Goal: Task Accomplishment & Management: Complete application form

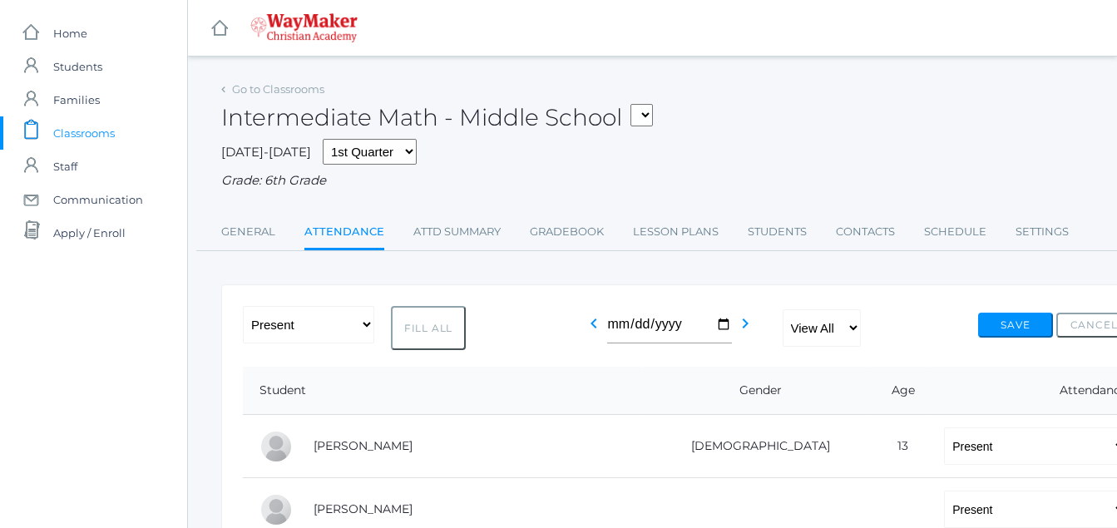
select select "P"
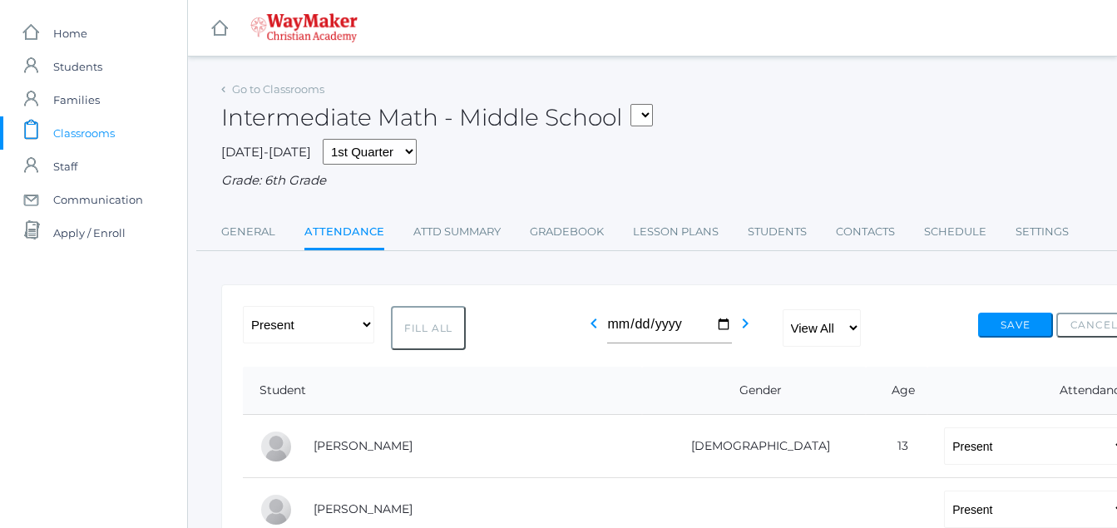
select select "P"
select select "AE"
select select "P"
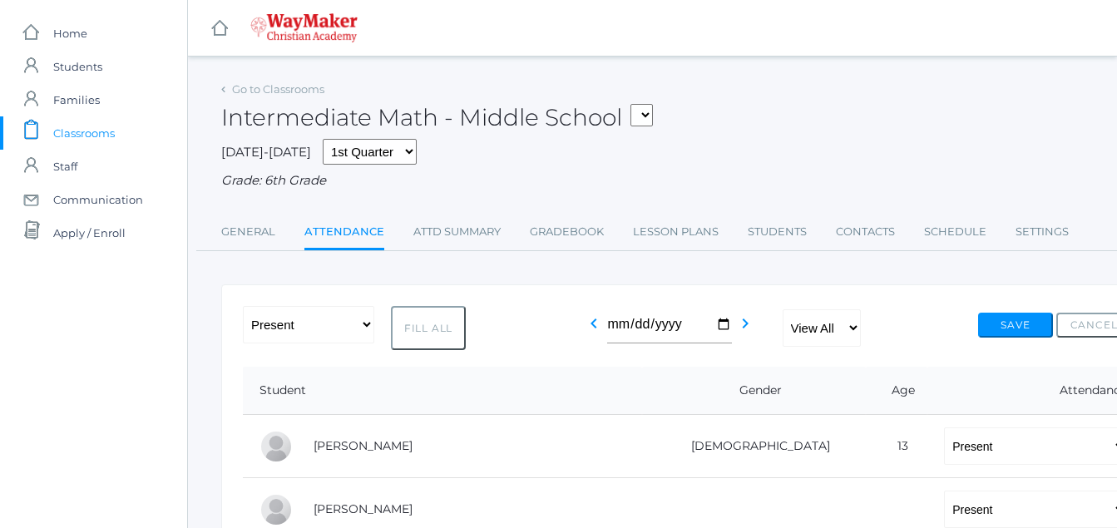
select select "P"
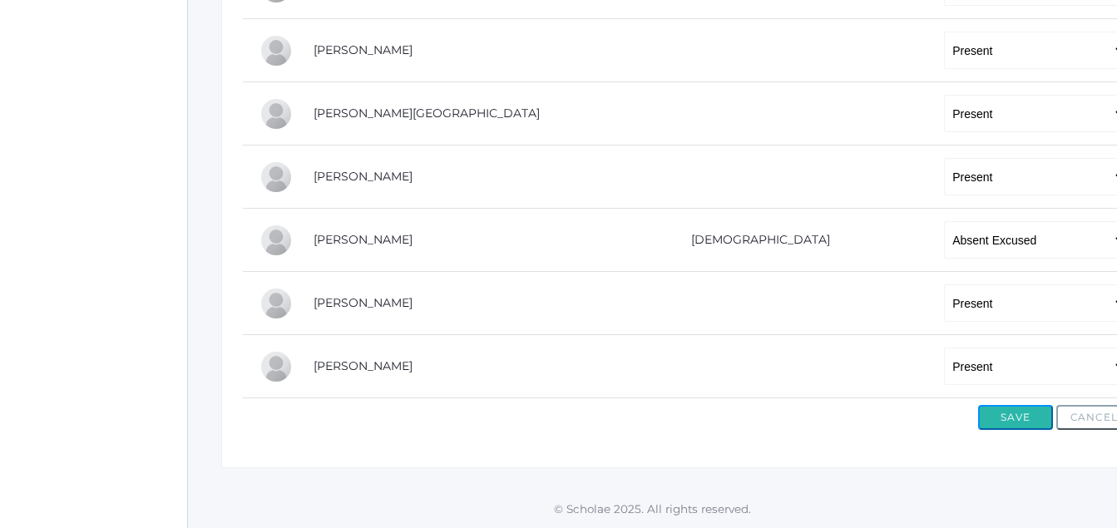
click at [1017, 417] on button "Save" at bounding box center [1015, 417] width 75 height 25
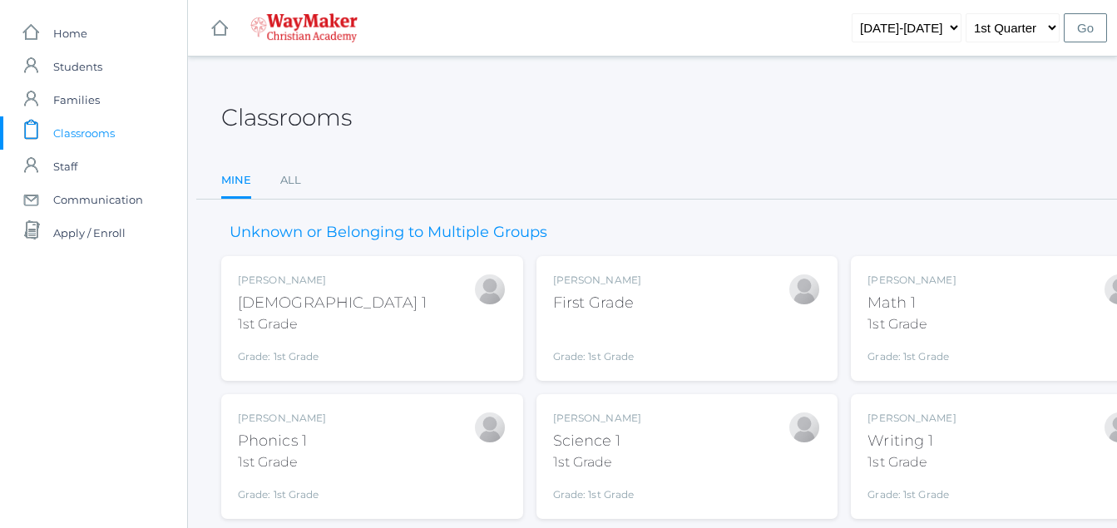
scroll to position [189, 0]
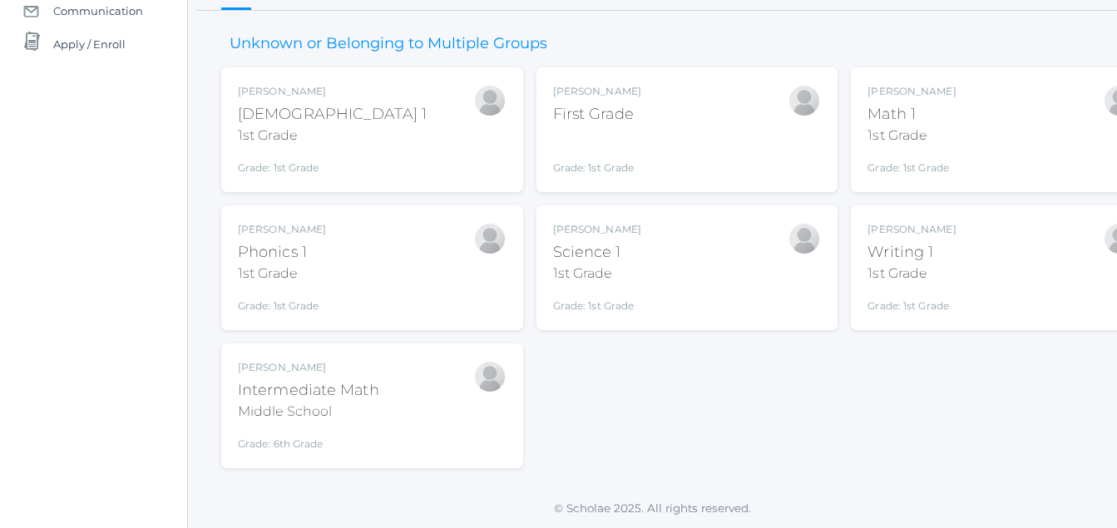
click at [614, 118] on div "First Grade" at bounding box center [597, 114] width 88 height 22
click at [807, 106] on div at bounding box center [803, 100] width 33 height 33
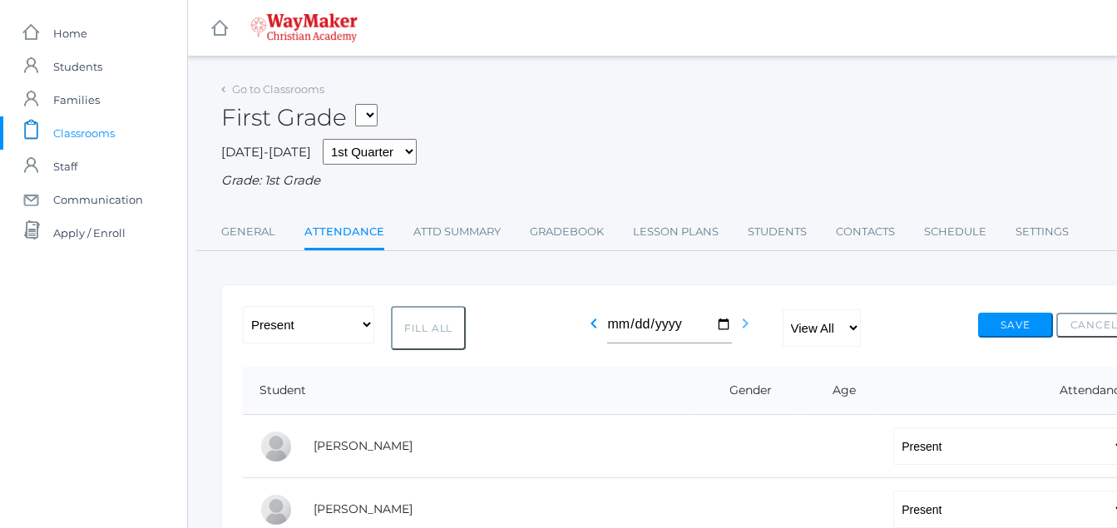
click at [741, 318] on icon "chevron_right" at bounding box center [745, 323] width 20 height 20
click at [747, 318] on icon "chevron_right" at bounding box center [745, 323] width 20 height 20
drag, startPoint x: 724, startPoint y: 333, endPoint x: 712, endPoint y: 328, distance: 13.1
click at [725, 333] on input "2025-09-20" at bounding box center [669, 324] width 125 height 37
type input "[DATE]"
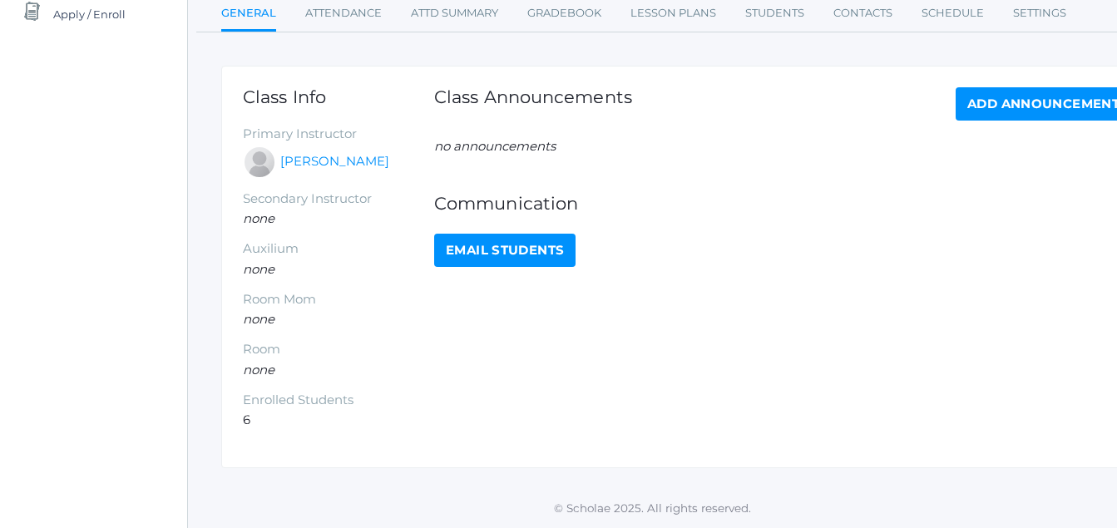
scroll to position [201, 0]
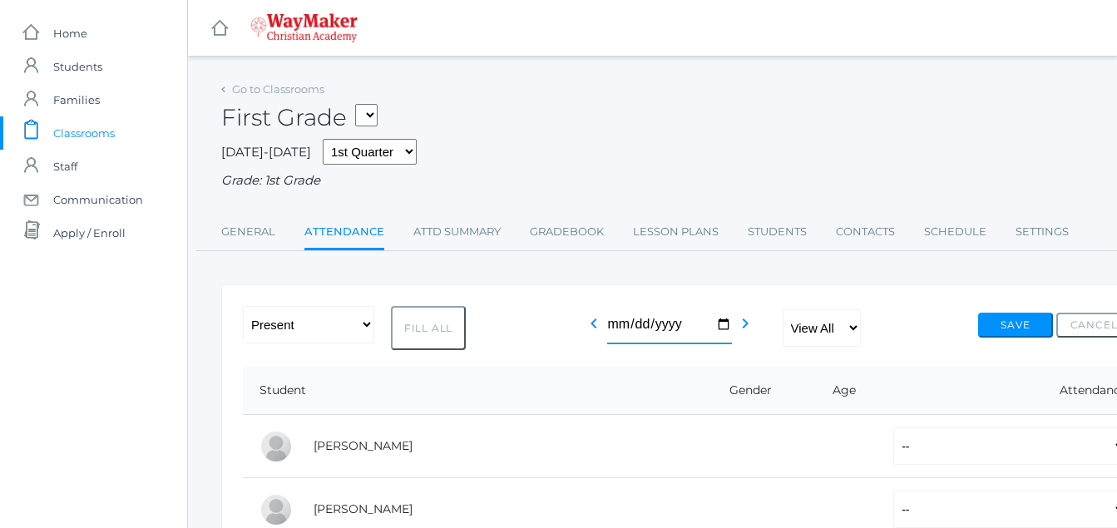
click at [723, 323] on input "2025-09-22" at bounding box center [669, 324] width 125 height 37
type input "[DATE]"
click at [432, 327] on button "Fill All" at bounding box center [428, 328] width 75 height 44
select select "P"
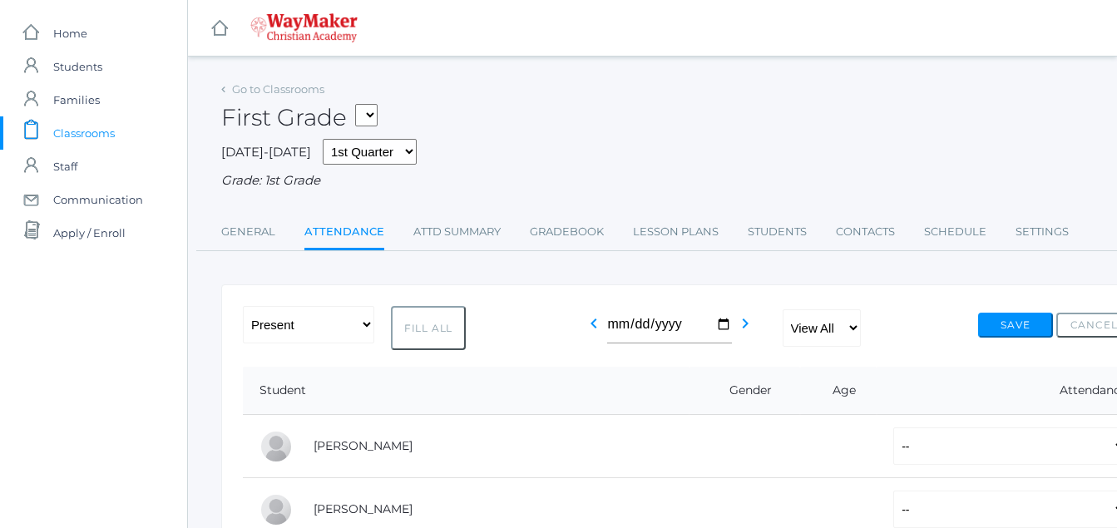
select select "P"
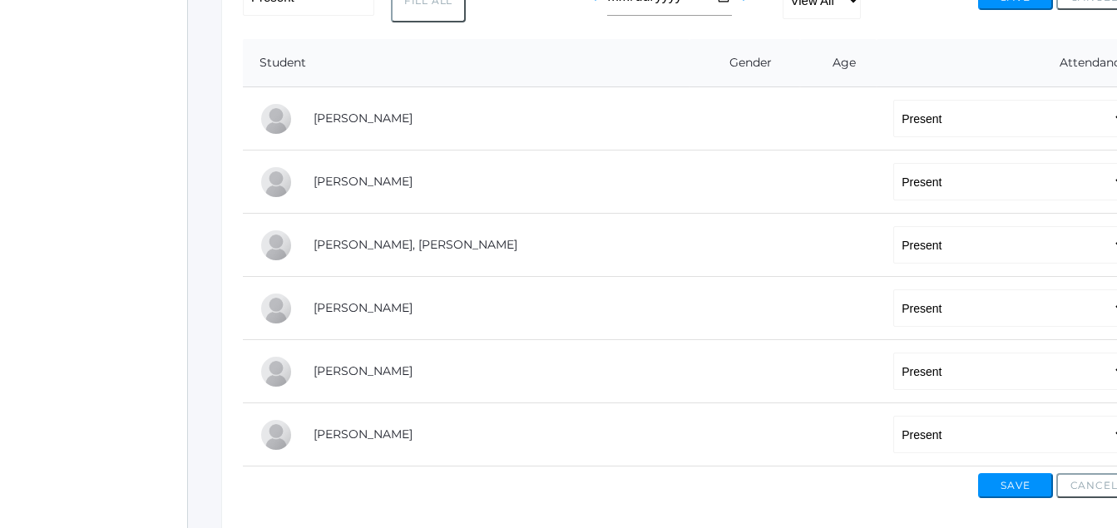
scroll to position [352, 0]
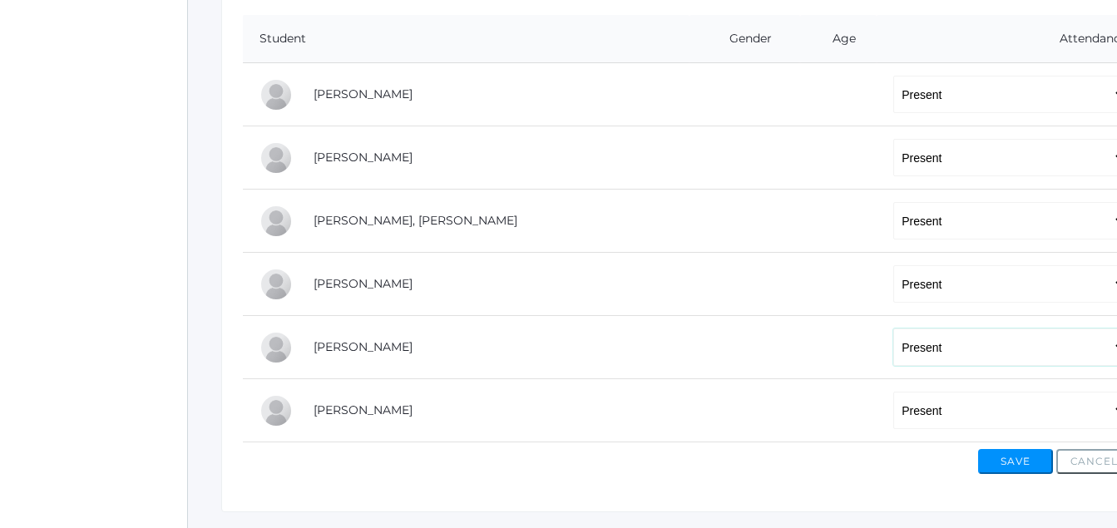
drag, startPoint x: 870, startPoint y: 349, endPoint x: 849, endPoint y: 353, distance: 21.1
click at [893, 353] on select "-- Present Tardy Excused Tardy Unexcused Absent Excused Absent Unexcused" at bounding box center [1010, 346] width 234 height 37
select select "AE"
click at [893, 330] on select "-- Present Tardy Excused Tardy Unexcused Absent Excused Absent Unexcused" at bounding box center [1010, 346] width 234 height 37
